Goal: Task Accomplishment & Management: Use online tool/utility

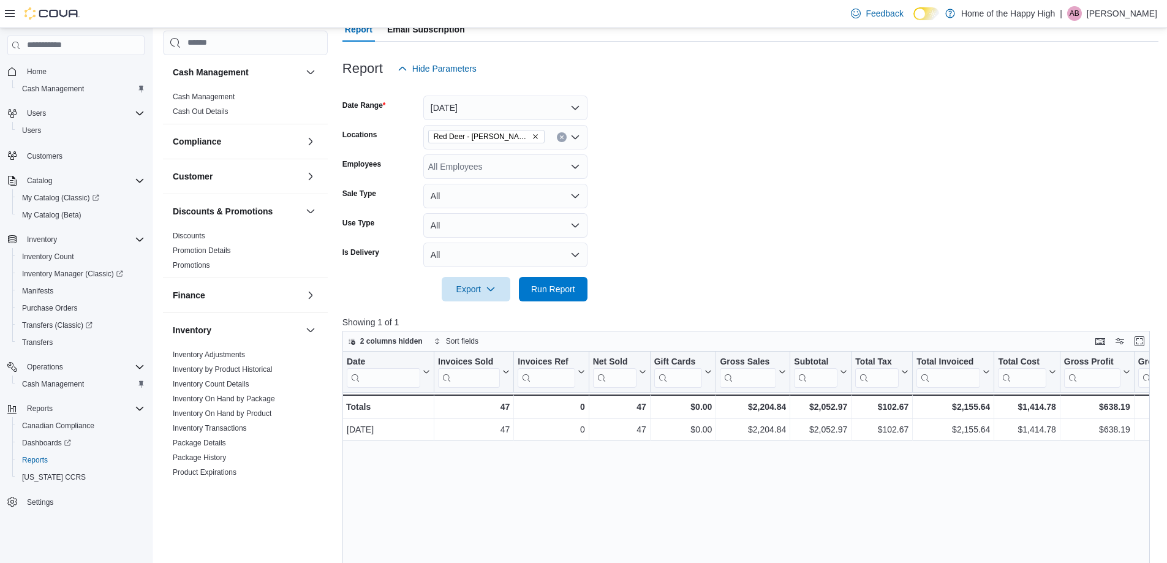
scroll to position [484, 0]
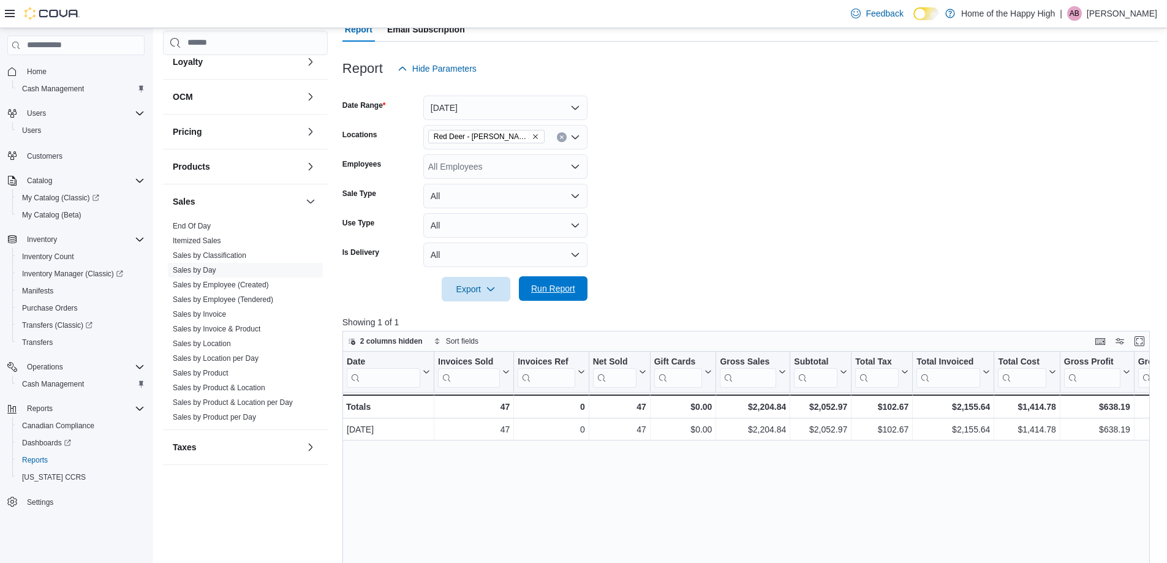
click at [548, 286] on span "Run Report" at bounding box center [553, 288] width 44 height 12
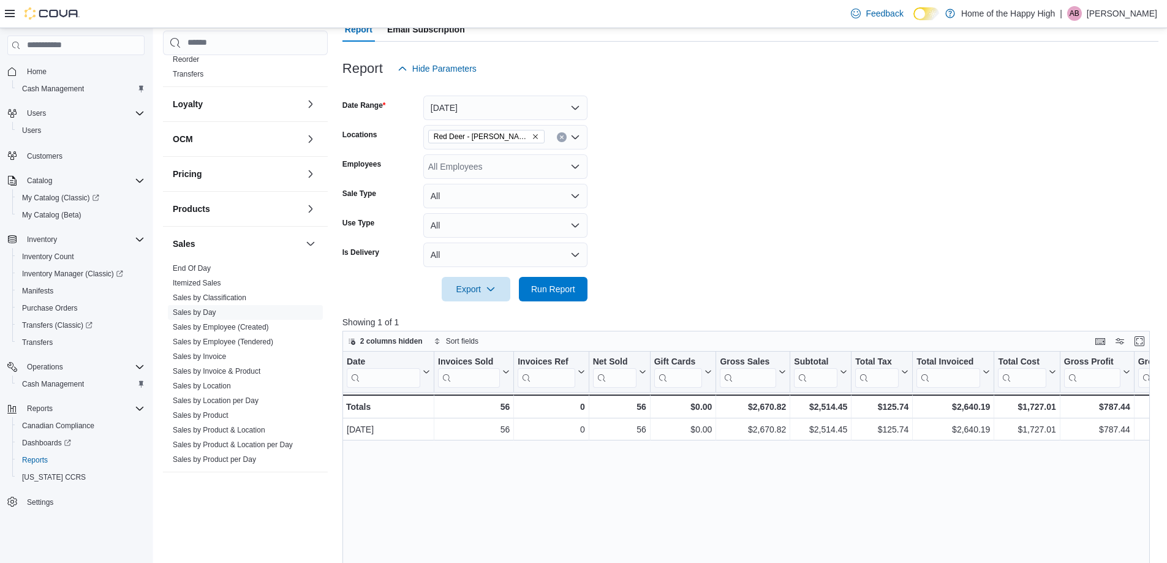
scroll to position [423, 0]
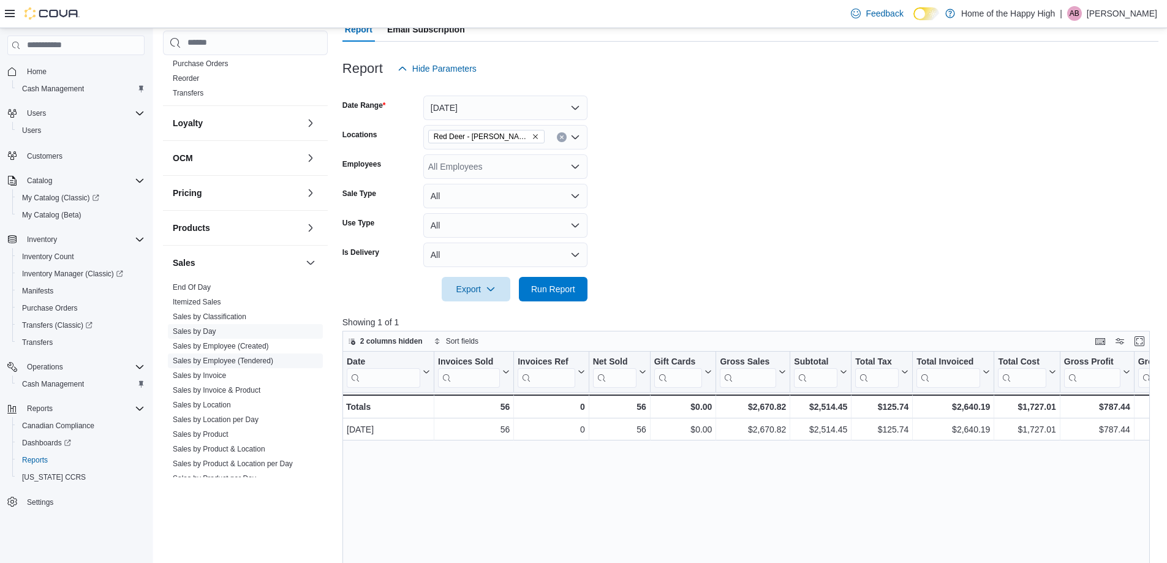
click at [250, 358] on link "Sales by Employee (Tendered)" at bounding box center [223, 360] width 100 height 9
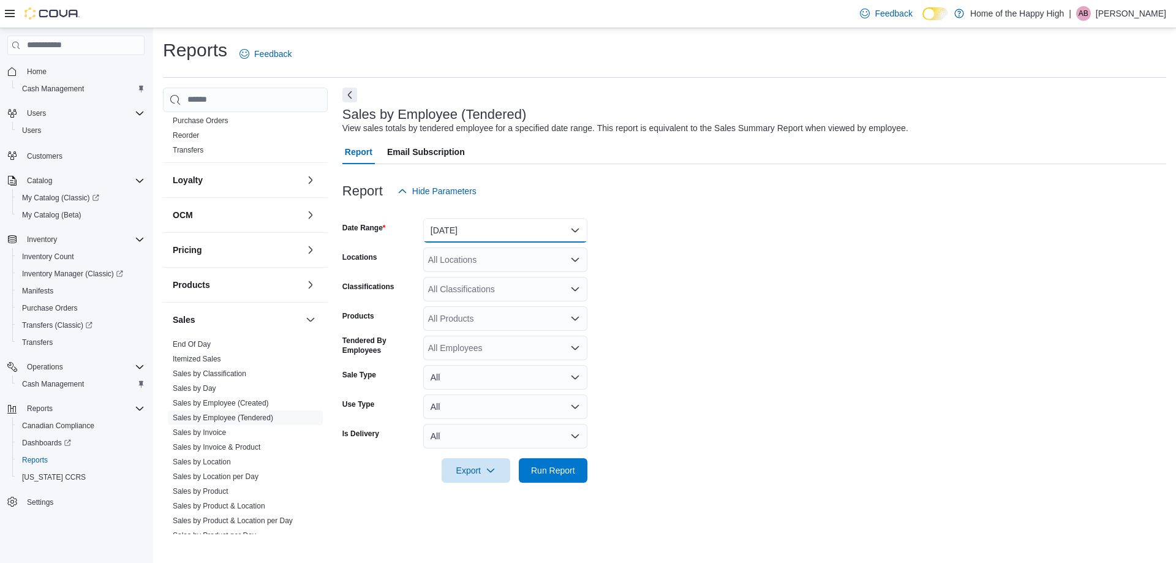
click at [464, 240] on button "[DATE]" at bounding box center [505, 230] width 164 height 24
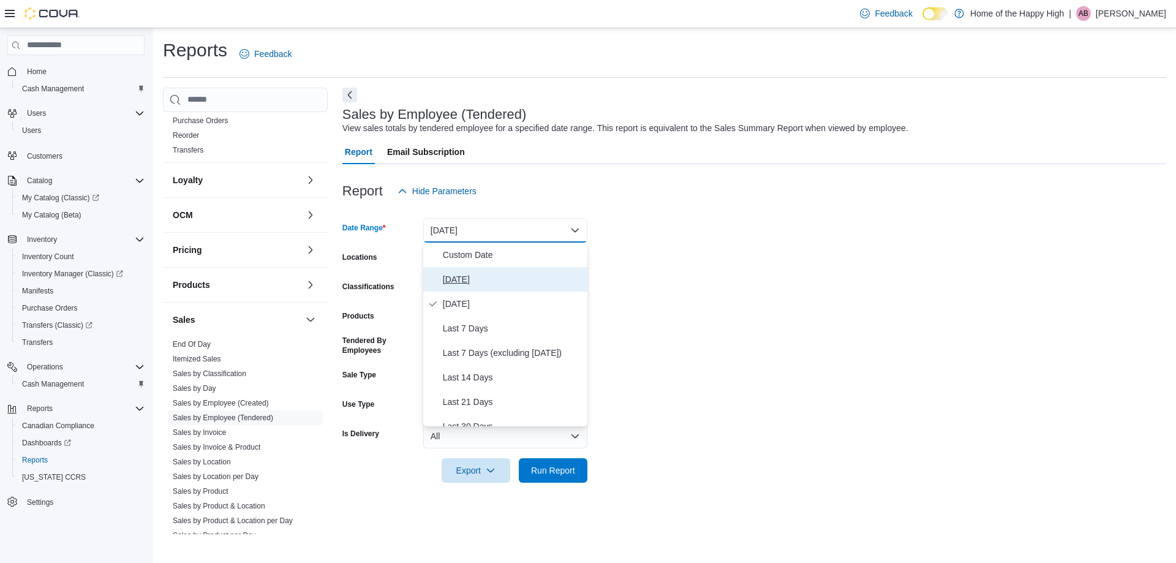
click at [453, 272] on span "[DATE]" at bounding box center [513, 279] width 140 height 15
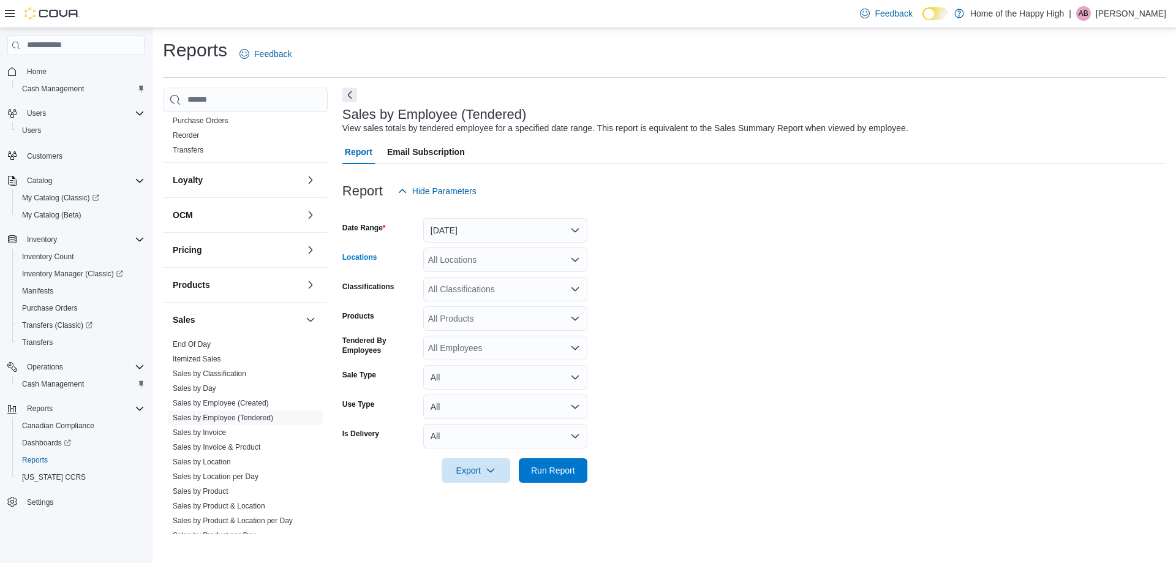
click at [438, 264] on div "All Locations" at bounding box center [505, 259] width 164 height 24
type input "***"
click at [492, 279] on span "Red Deer - [PERSON_NAME] Place - Fire & Flower" at bounding box center [572, 280] width 197 height 12
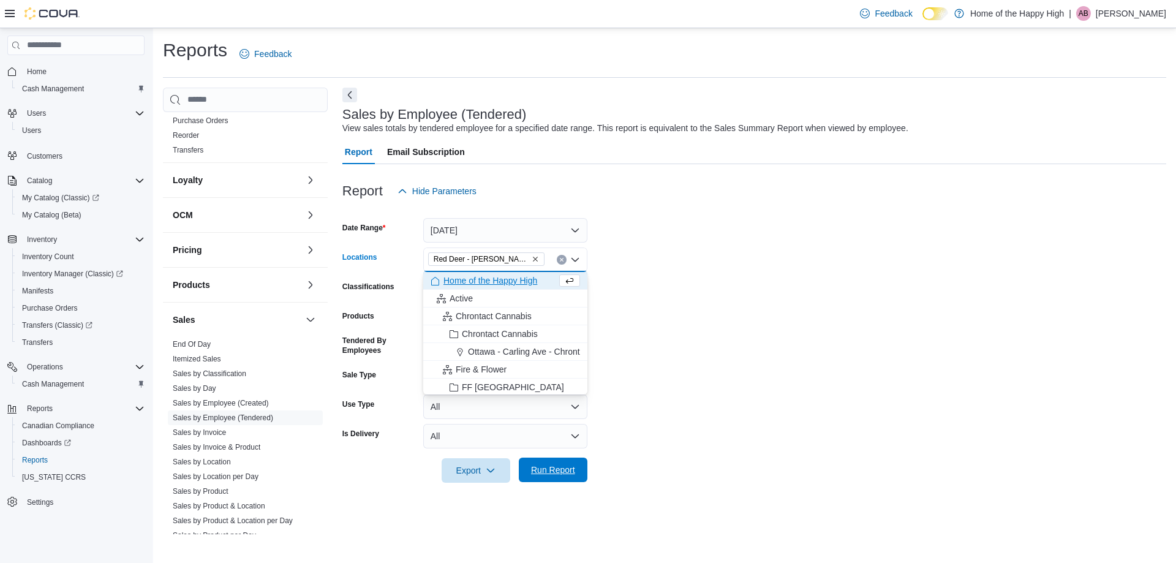
drag, startPoint x: 642, startPoint y: 373, endPoint x: 580, endPoint y: 465, distance: 111.2
click at [638, 375] on form "Date Range [DATE] Locations [GEOGRAPHIC_DATA] - [PERSON_NAME][GEOGRAPHIC_DATA] …" at bounding box center [754, 342] width 824 height 279
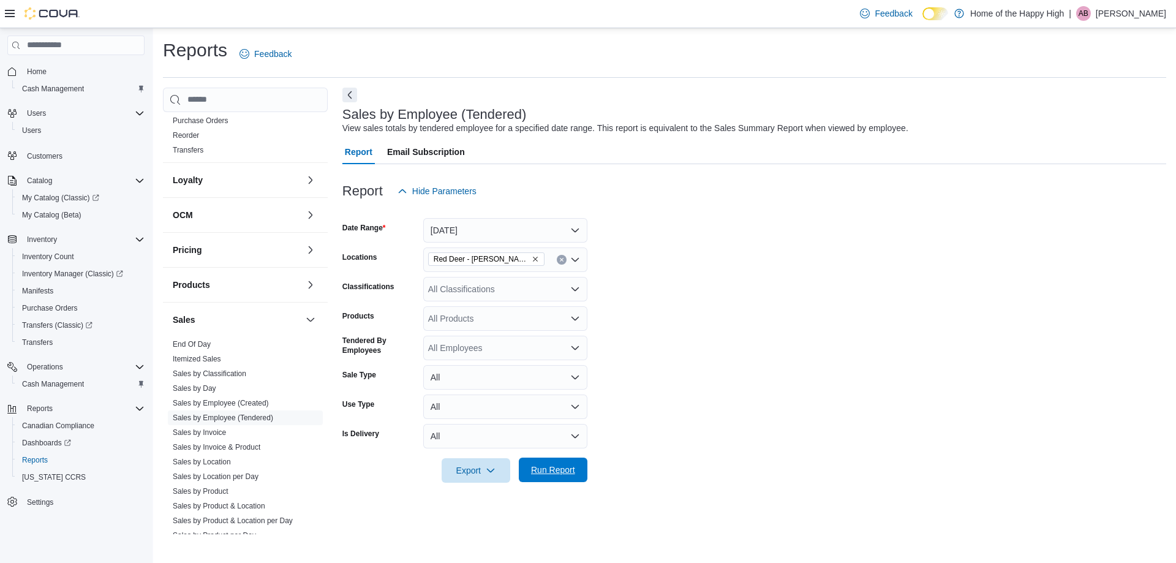
click at [567, 476] on span "Run Report" at bounding box center [553, 469] width 54 height 24
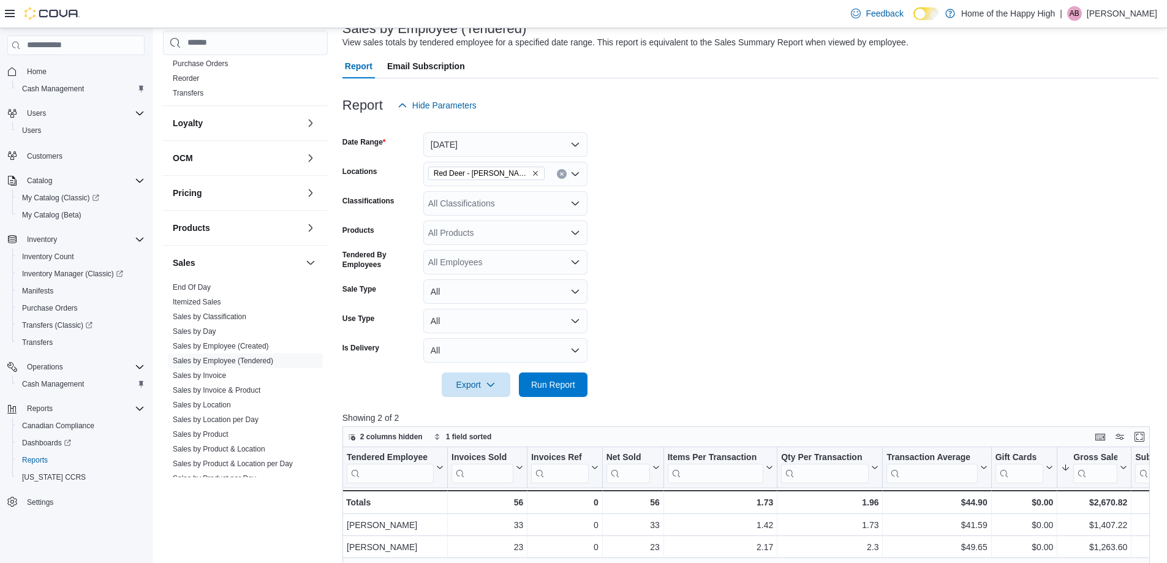
scroll to position [245, 0]
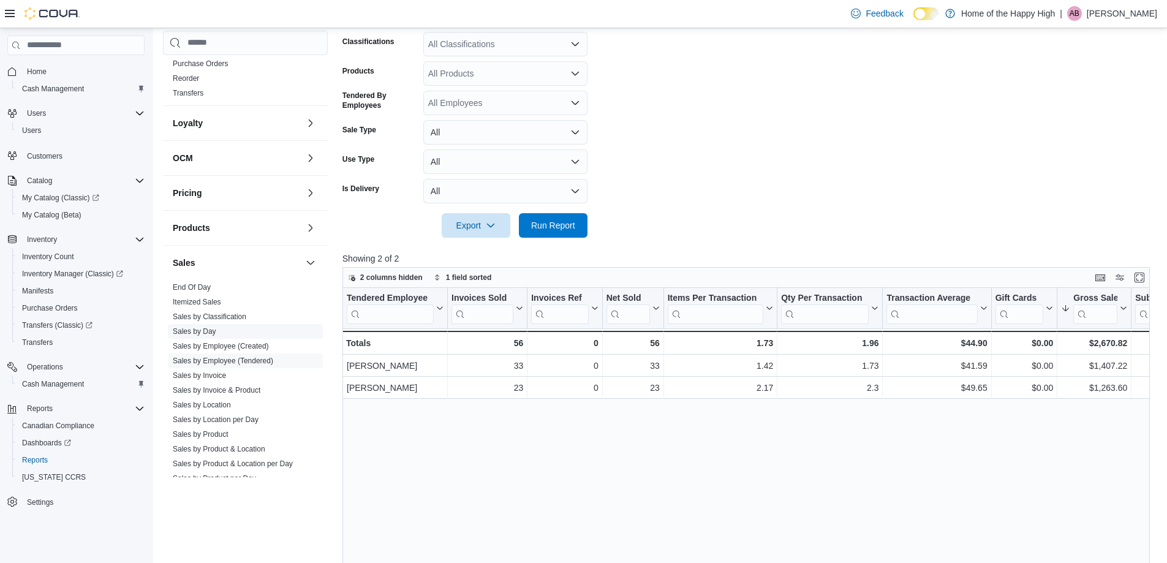
click at [205, 329] on link "Sales by Day" at bounding box center [194, 331] width 43 height 9
